Goal: Task Accomplishment & Management: Complete application form

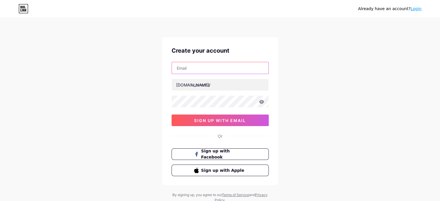
click at [214, 70] on input "text" at bounding box center [220, 68] width 97 height 12
type input "[EMAIL_ADDRESS][DOMAIN_NAME]"
click at [235, 67] on input "[EMAIL_ADDRESS][DOMAIN_NAME]" at bounding box center [220, 68] width 97 height 12
drag, startPoint x: 234, startPoint y: 69, endPoint x: 157, endPoint y: 70, distance: 76.7
click at [157, 70] on div "Already have an account? Login Create your account [EMAIL_ADDRESS][DOMAIN_NAME]…" at bounding box center [220, 110] width 440 height 221
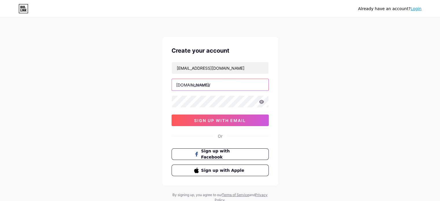
click at [202, 85] on input "text" at bounding box center [220, 85] width 97 height 12
drag, startPoint x: 244, startPoint y: 84, endPoint x: 215, endPoint y: 89, distance: 29.9
click at [215, 89] on input "barakahhubbarakahhub" at bounding box center [220, 85] width 97 height 12
type input "barakahhub"
click at [260, 101] on icon at bounding box center [261, 102] width 5 height 4
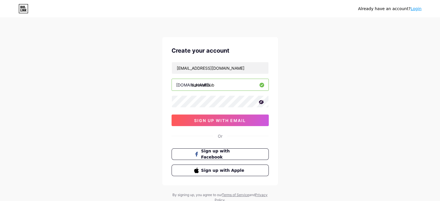
click at [260, 101] on icon at bounding box center [261, 102] width 6 height 6
click at [238, 121] on span "sign up with email" at bounding box center [220, 120] width 52 height 5
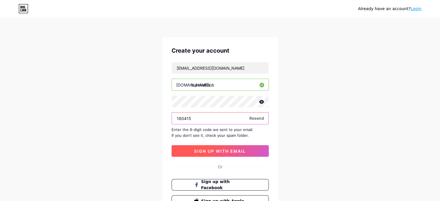
type input "180415"
click at [234, 152] on span "sign up with email" at bounding box center [220, 151] width 52 height 5
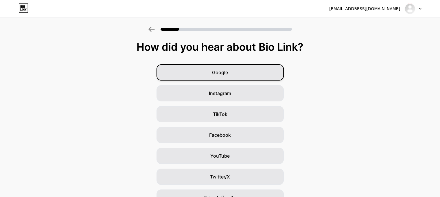
click at [226, 70] on span "Google" at bounding box center [220, 72] width 16 height 7
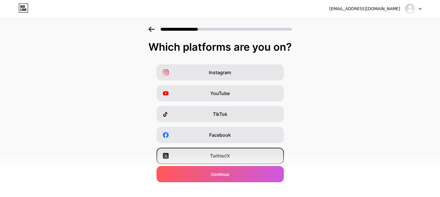
click at [222, 153] on span "Twitter/X" at bounding box center [220, 155] width 20 height 7
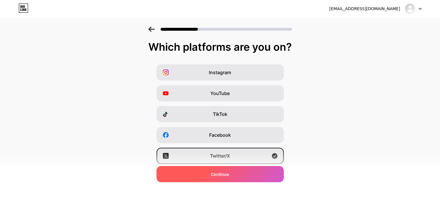
click at [233, 172] on div "Continue" at bounding box center [220, 174] width 127 height 16
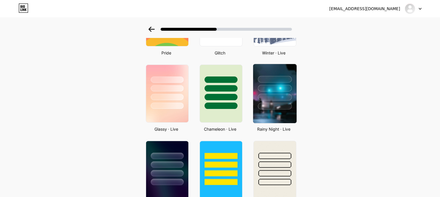
scroll to position [174, 0]
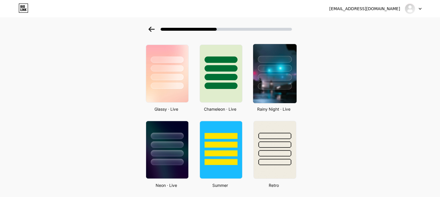
click at [276, 62] on div at bounding box center [274, 66] width 43 height 45
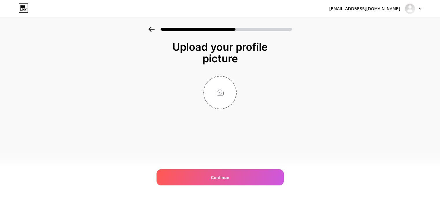
scroll to position [0, 0]
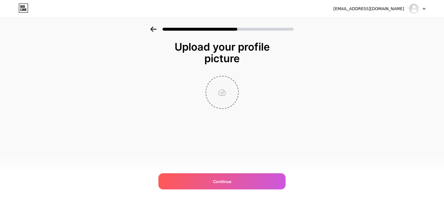
click at [227, 95] on input "file" at bounding box center [222, 92] width 32 height 32
type input "C:\fakepath\Profile [DOMAIN_NAME] 3.png"
click at [222, 92] on img at bounding box center [222, 92] width 33 height 33
click at [222, 91] on img at bounding box center [222, 92] width 33 height 33
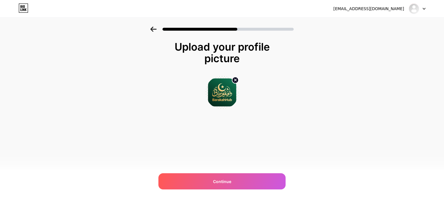
click at [222, 91] on img at bounding box center [222, 92] width 33 height 33
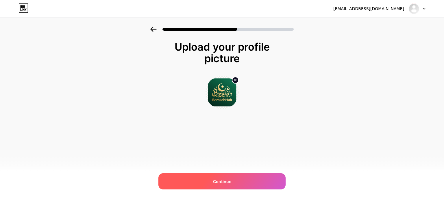
click at [233, 180] on div "Continue" at bounding box center [222, 181] width 127 height 16
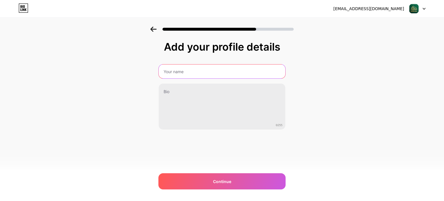
click at [210, 71] on input "text" at bounding box center [222, 72] width 127 height 14
type input "BarakahHub"
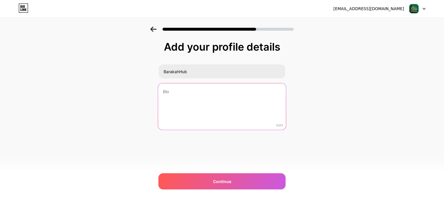
click at [194, 93] on textarea at bounding box center [222, 106] width 128 height 47
paste textarea ""Guided by the principle that 'Actions are but by intentions,' our branding and…"
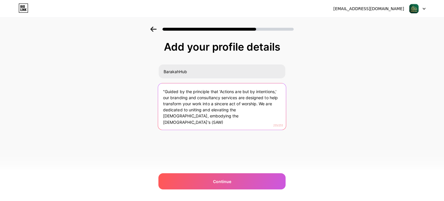
drag, startPoint x: 219, startPoint y: 89, endPoint x: 158, endPoint y: 86, distance: 60.6
click at [158, 86] on textarea ""Guided by the principle that 'Actions are but by intentions,' our branding and…" at bounding box center [222, 106] width 128 height 47
drag, startPoint x: 272, startPoint y: 108, endPoint x: 169, endPoint y: 91, distance: 104.3
click at [145, 89] on div "Add your profile details BarakahHub 'Actions are but by intentions,' our brandi…" at bounding box center [222, 93] width 444 height 132
paste textarea "Actions are but by intentions,' our branding and consultancy services are desig…"
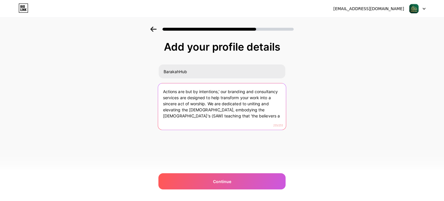
drag, startPoint x: 206, startPoint y: 109, endPoint x: 224, endPoint y: 119, distance: 20.2
click at [224, 119] on textarea "Actions are but by intentions,' our branding and consultancy services are desig…" at bounding box center [222, 106] width 128 height 47
paste textarea "'the believers are like one body.' Let's grow together with"
drag, startPoint x: 270, startPoint y: 109, endPoint x: 284, endPoint y: 115, distance: 15.4
click at [284, 115] on textarea "Actions are but by intentions,' our branding and consultancy services are desig…" at bounding box center [222, 106] width 128 height 47
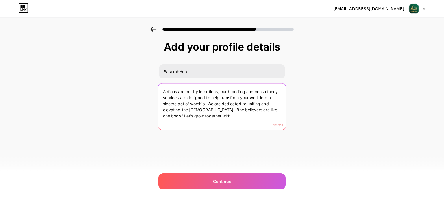
paste textarea "Let’s grow with purpose"
drag, startPoint x: 222, startPoint y: 92, endPoint x: 220, endPoint y: 97, distance: 5.7
click at [220, 97] on textarea "Actions are but by intentions,' our branding and consultancy services are desig…" at bounding box center [222, 106] width 128 height 47
paste textarea "Let’s grow with purpose—in this life and the next.""
drag, startPoint x: 207, startPoint y: 97, endPoint x: 185, endPoint y: 105, distance: 23.7
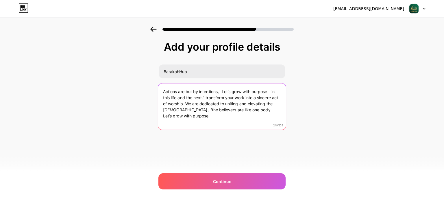
click at [185, 105] on textarea "Actions are but by intentions,' Let’s grow with purpose—in this life and the ne…" at bounding box center [222, 106] width 128 height 47
click at [205, 96] on textarea "Actions are but by intentions,' Let’s grow with purpose—in this life and the ne…" at bounding box center [222, 106] width 128 height 47
drag, startPoint x: 205, startPoint y: 97, endPoint x: 184, endPoint y: 105, distance: 23.1
click at [184, 105] on textarea "Actions are but by intentions,' Let’s grow with purpose—in this life and the ne…" at bounding box center [222, 106] width 128 height 47
click at [220, 91] on textarea "Actions are but by intentions,' Let’s grow with purpose—in this life and the ne…" at bounding box center [222, 106] width 128 height 47
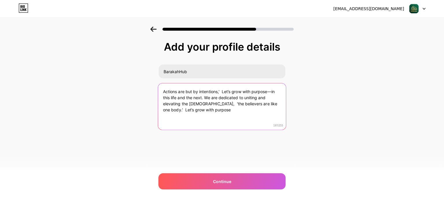
drag, startPoint x: 219, startPoint y: 90, endPoint x: 224, endPoint y: 91, distance: 5.6
click at [224, 91] on textarea "Actions are but by intentions,' Let’s grow with purpose—in this life and the ne…" at bounding box center [222, 106] width 128 height 47
click at [222, 91] on textarea "Actions are but by intentions,' Let’s grow with purpose—in this life and the ne…" at bounding box center [222, 106] width 128 height 47
click at [221, 90] on textarea "Actions are but by intentions,' Let’s grow with purpose—in this life and the ne…" at bounding box center [222, 106] width 128 height 47
paste textarea "transform your work into a sincere act of worship"
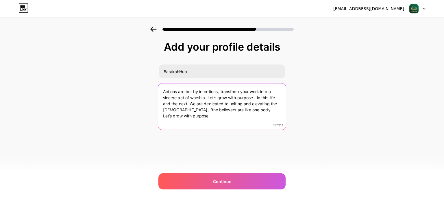
drag, startPoint x: 243, startPoint y: 110, endPoint x: 269, endPoint y: 116, distance: 26.7
click at [269, 116] on textarea "Actions are but by intentions,' transform your work into a sincere act of worsh…" at bounding box center [222, 106] width 128 height 47
drag, startPoint x: 208, startPoint y: 97, endPoint x: 189, endPoint y: 104, distance: 20.6
click at [189, 104] on textarea "Actions are but by intentions,' transform your work into a sincere act of worsh…" at bounding box center [222, 106] width 128 height 47
click at [276, 103] on textarea "Actions are but by intentions,' transform your work into a sincere act of worsh…" at bounding box center [222, 106] width 128 height 47
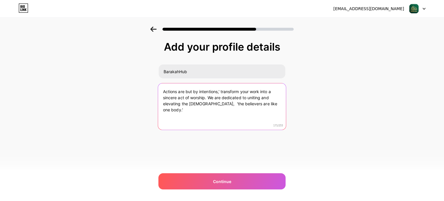
paste textarea "Let’s grow with purpose—in this life and the next."
click at [270, 103] on textarea "Actions are but by intentions,' transform your work into a sincere act of worsh…" at bounding box center [222, 106] width 128 height 47
click at [262, 112] on textarea "Actions are but by intentions,' transform your work into a sincere act of worsh…" at bounding box center [222, 106] width 128 height 47
drag, startPoint x: 258, startPoint y: 111, endPoint x: 140, endPoint y: 83, distance: 121.3
click at [140, 83] on div "Add your profile details BarakahHub Actions are but by intentions,' transform y…" at bounding box center [222, 93] width 444 height 132
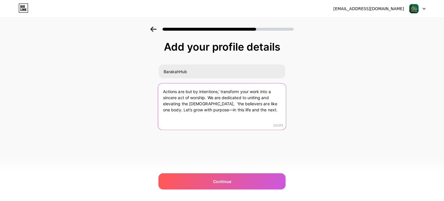
click at [252, 110] on textarea "Actions are but by intentions,' transform your work into a sincere act of worsh…" at bounding box center [222, 106] width 128 height 47
click at [253, 112] on textarea "Actions are but by intentions,' transform your work into a sincere act of worsh…" at bounding box center [222, 106] width 128 height 47
click at [222, 92] on textarea "Actions are but by intentions,' transform your work into a sincere act of worsh…" at bounding box center [222, 106] width 128 height 47
click at [221, 90] on textarea "Actions are but by intentions,' transform your work into a sincere act of worsh…" at bounding box center [222, 106] width 128 height 47
drag, startPoint x: 256, startPoint y: 107, endPoint x: 162, endPoint y: 89, distance: 95.8
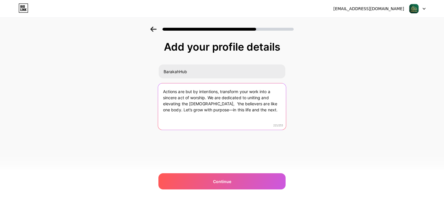
click at [162, 89] on textarea "Actions are but by intentions, transform your work into a sincere act of worshi…" at bounding box center [222, 106] width 128 height 47
click at [253, 112] on textarea "Actions are but by intentions, transform your work into a sincere act of worshi…" at bounding box center [222, 106] width 128 height 47
drag, startPoint x: 253, startPoint y: 112, endPoint x: 139, endPoint y: 85, distance: 116.9
click at [139, 85] on div "Add your profile details BarakahHub Actions are but by intentions, transform yo…" at bounding box center [222, 93] width 444 height 132
paste textarea "'The believers are like one body'"
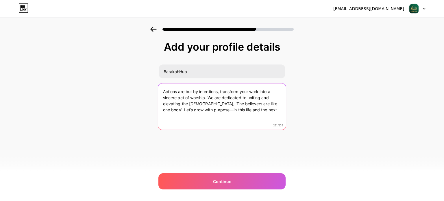
click at [263, 111] on textarea "Actions are but by intentions, transform your work into a sincere act of worshi…" at bounding box center [222, 106] width 128 height 47
click at [163, 90] on textarea "Actions are but by intentions, transform your work into a sincere act of worshi…" at bounding box center [222, 106] width 128 height 47
click at [253, 111] on textarea "Actions are but by intentions, transform your work into a sincere act of worshi…" at bounding box center [222, 106] width 128 height 47
click at [220, 91] on textarea "Actions are but by intentions, transform your work into a sincere act of worshi…" at bounding box center [222, 106] width 128 height 47
click at [249, 111] on textarea "Actions are but by intentions, transform your work into a sincere act of worshi…" at bounding box center [222, 106] width 128 height 47
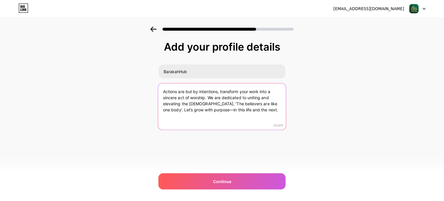
click at [203, 110] on textarea "Actions are but by intentions, transform your work into a sincere act of worshi…" at bounding box center [222, 106] width 128 height 47
drag, startPoint x: 249, startPoint y: 113, endPoint x: 170, endPoint y: 97, distance: 80.4
click at [117, 92] on div "Add your profile details BarakahHub Actions are but by intentions, transform yo…" at bounding box center [222, 93] width 444 height 132
paste textarea "—"
type textarea "Actions are but by intentions, transform your work into a sincere act of worshi…"
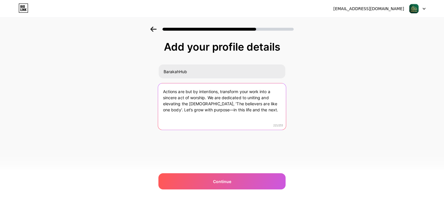
drag, startPoint x: 164, startPoint y: 91, endPoint x: 233, endPoint y: 106, distance: 70.4
click at [253, 113] on textarea "Actions are but by intentions, transform your work into a sincere act of worshi…" at bounding box center [222, 106] width 128 height 47
click at [261, 113] on textarea "Actions are but by intentions, transform your work into a sincere act of worshi…" at bounding box center [222, 106] width 128 height 47
drag, startPoint x: 253, startPoint y: 111, endPoint x: 160, endPoint y: 93, distance: 94.6
click at [160, 93] on textarea "Actions are but by intentions, transform your work into a sincere act of worshi…" at bounding box center [222, 106] width 128 height 47
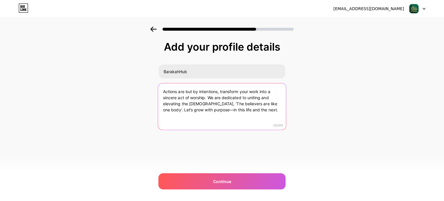
click at [259, 106] on textarea "Actions are but by intentions, transform your work into a sincere act of worshi…" at bounding box center [222, 106] width 128 height 47
click at [251, 113] on textarea "Actions are but by intentions, transform your work into a sincere act of worshi…" at bounding box center [222, 106] width 128 height 47
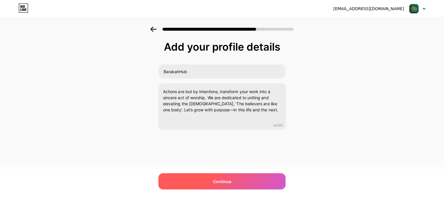
click at [213, 177] on div "Continue" at bounding box center [222, 181] width 127 height 16
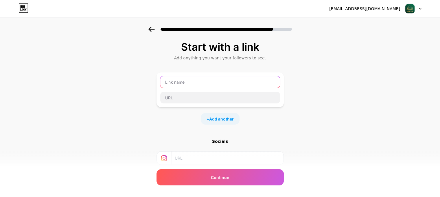
click at [194, 82] on input "text" at bounding box center [220, 82] width 120 height 12
click at [224, 116] on span "Add another" at bounding box center [221, 119] width 25 height 6
click at [180, 80] on input "text" at bounding box center [220, 82] width 120 height 12
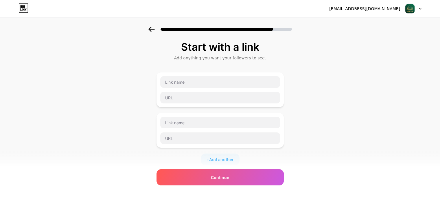
click at [421, 9] on icon at bounding box center [420, 9] width 3 height 2
click at [411, 9] on img at bounding box center [409, 8] width 11 height 11
click at [185, 80] on input "text" at bounding box center [220, 82] width 120 height 12
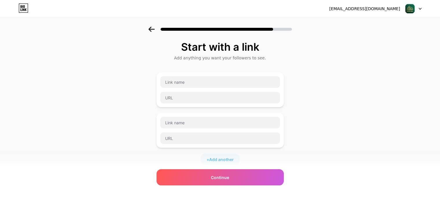
drag, startPoint x: 383, startPoint y: 35, endPoint x: 385, endPoint y: 58, distance: 22.7
click at [383, 35] on div at bounding box center [220, 27] width 440 height 20
click at [347, 29] on div at bounding box center [220, 27] width 440 height 20
click at [200, 82] on input "text" at bounding box center [220, 82] width 120 height 12
click at [208, 81] on input "text" at bounding box center [220, 82] width 120 height 12
